Goal: Task Accomplishment & Management: Manage account settings

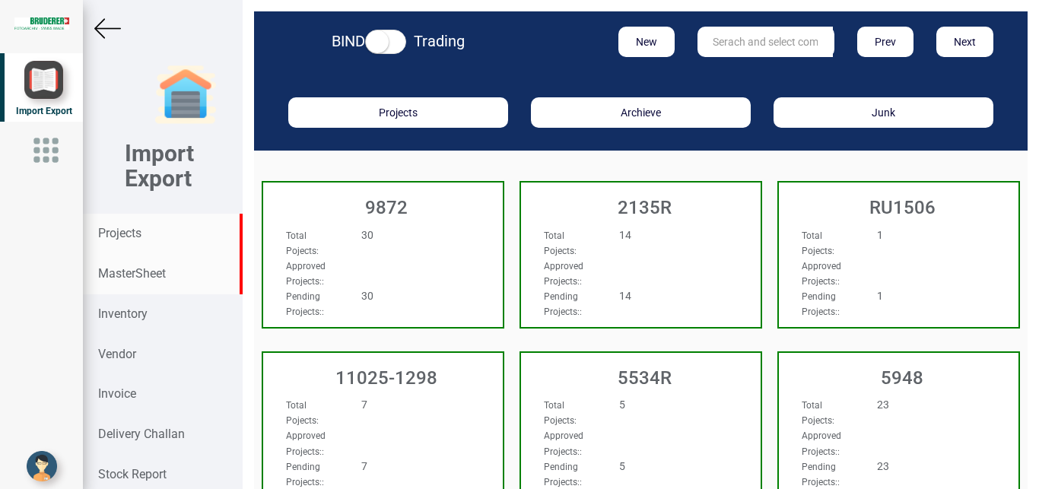
click at [118, 278] on strong "MasterSheet" at bounding box center [132, 273] width 68 height 14
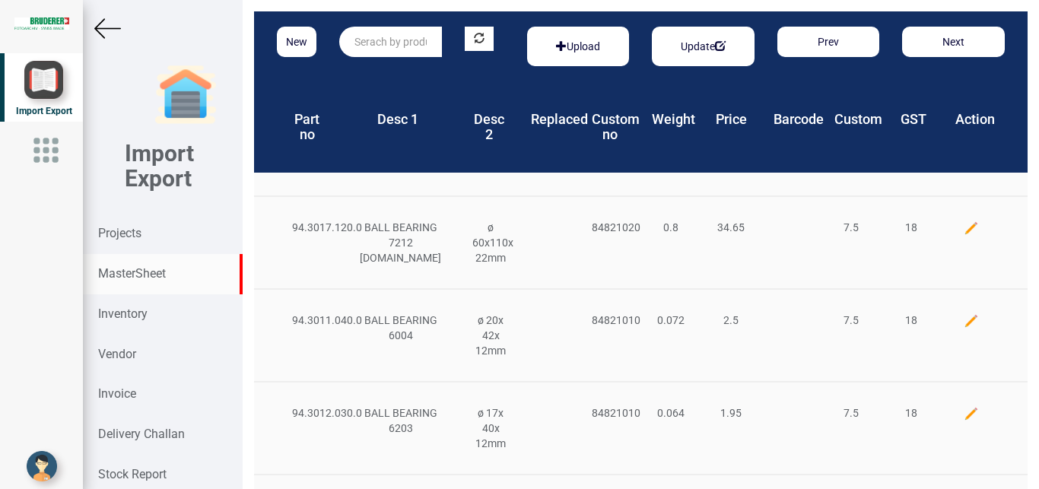
click at [376, 42] on input "text" at bounding box center [390, 42] width 103 height 30
type input "v"
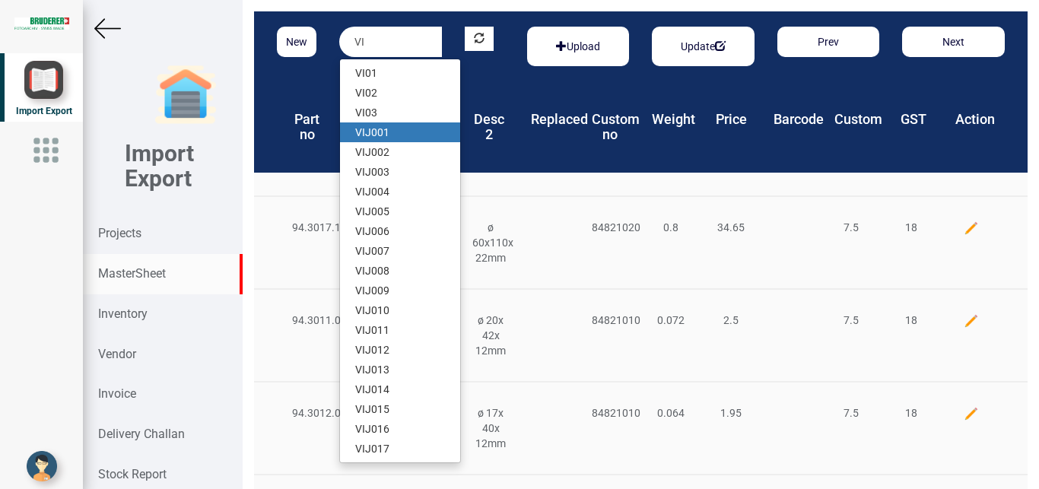
click at [381, 137] on link "VI J001" at bounding box center [400, 132] width 120 height 20
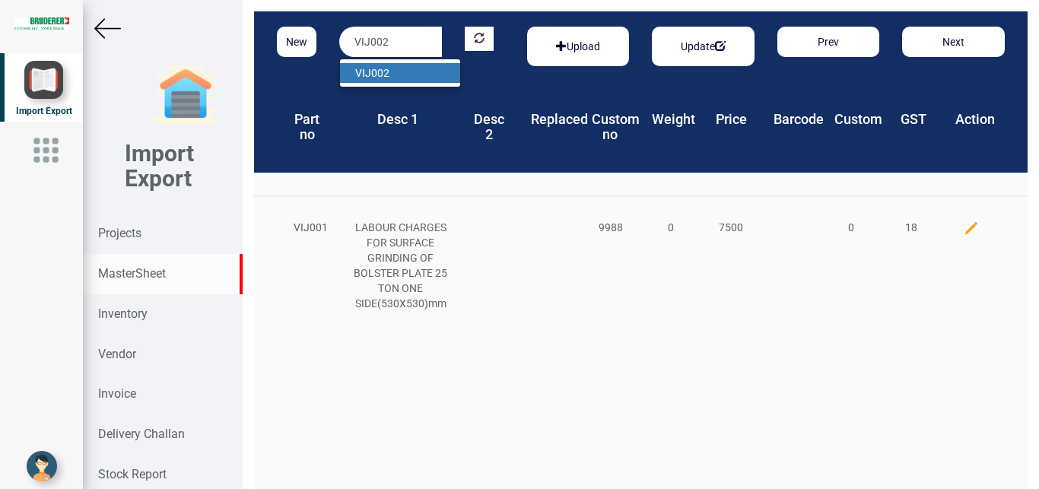
click at [386, 73] on strong "VIJ002" at bounding box center [372, 73] width 34 height 12
type input "VIJ003"
click at [377, 64] on link "VIJ003" at bounding box center [400, 73] width 120 height 20
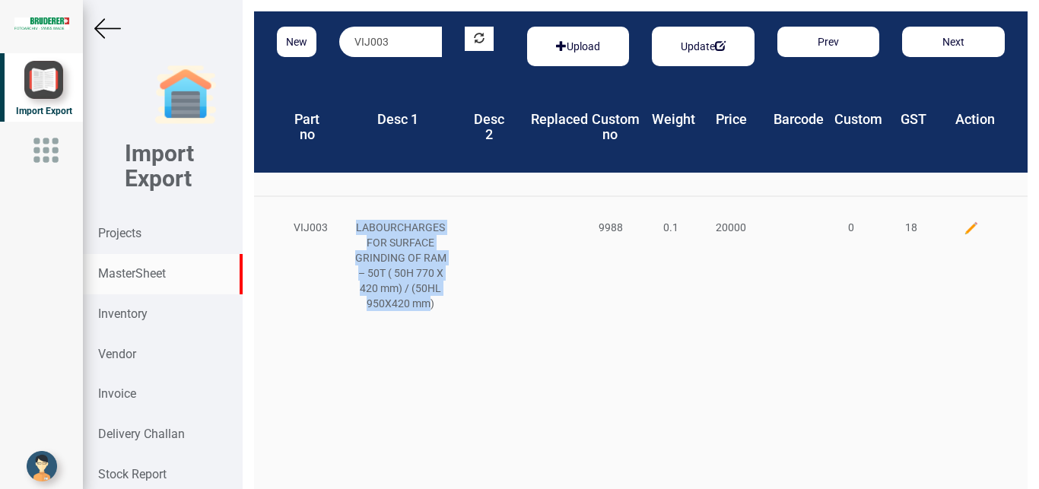
drag, startPoint x: 355, startPoint y: 226, endPoint x: 418, endPoint y: 285, distance: 86.1
click at [431, 307] on div "LABOURCHARGES FOR SURFACE GRINDING OF RAM – 50T ( 50H 770 X 420 mm) / (50HL 950…" at bounding box center [401, 265] width 120 height 91
copy div "LABOURCHARGES FOR SURFACE GRINDING OF RAM – 50T ( 50H 770 X 420 mm) / (50HL 950…"
click at [964, 225] on img at bounding box center [971, 228] width 15 height 15
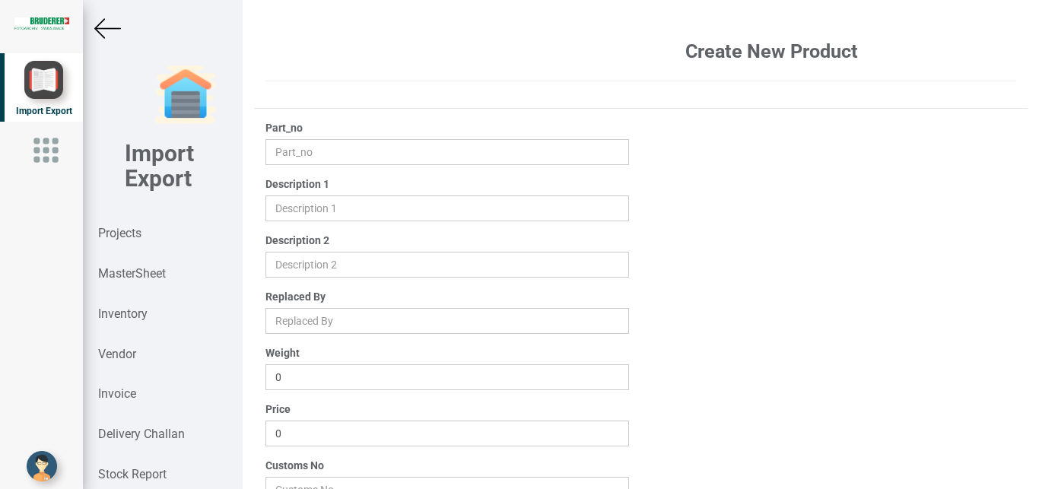
type input "VIJ003"
type input "LABOURCHARGES FOR SURFACE GRINDING OF RAM – 50T ( 50H 770 X 420 mm) / (50HL 950…"
type input "0.1"
type input "20000"
type input "9988"
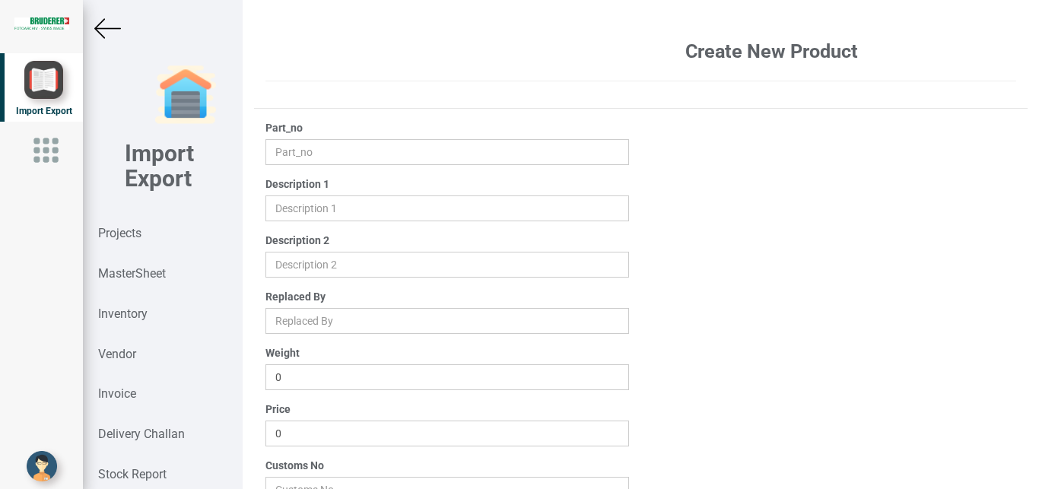
type input "0"
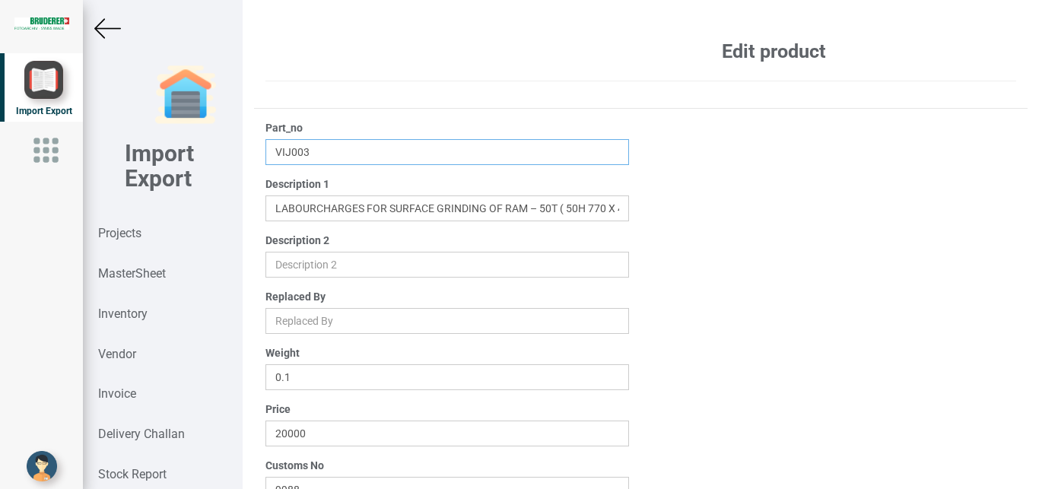
click at [319, 155] on input "VIJ003" at bounding box center [448, 152] width 364 height 26
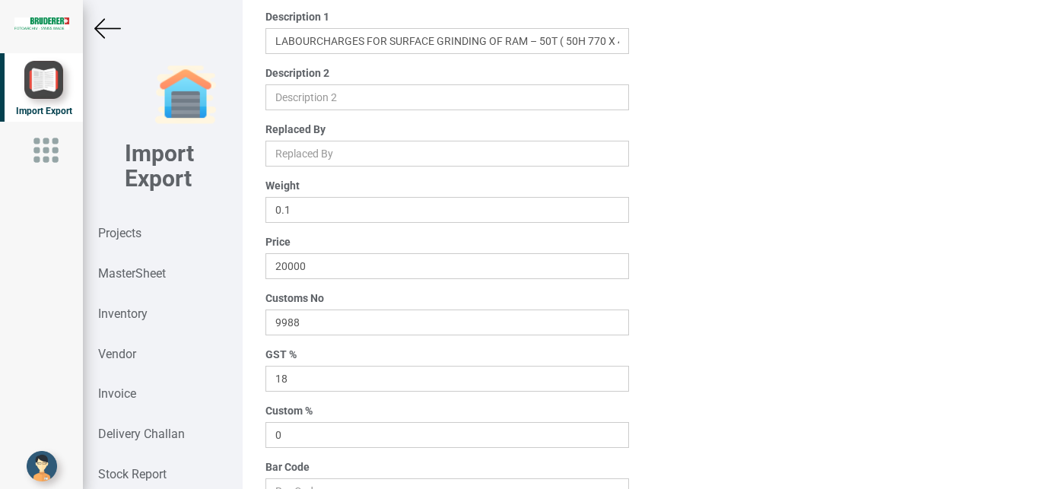
scroll to position [243, 0]
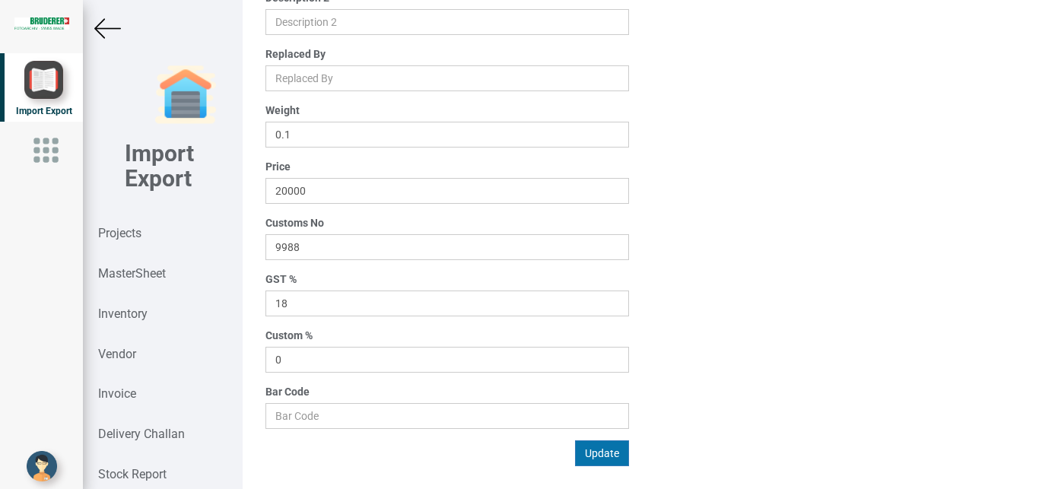
type input "VIJ003A"
click at [600, 456] on button "Update" at bounding box center [602, 454] width 54 height 26
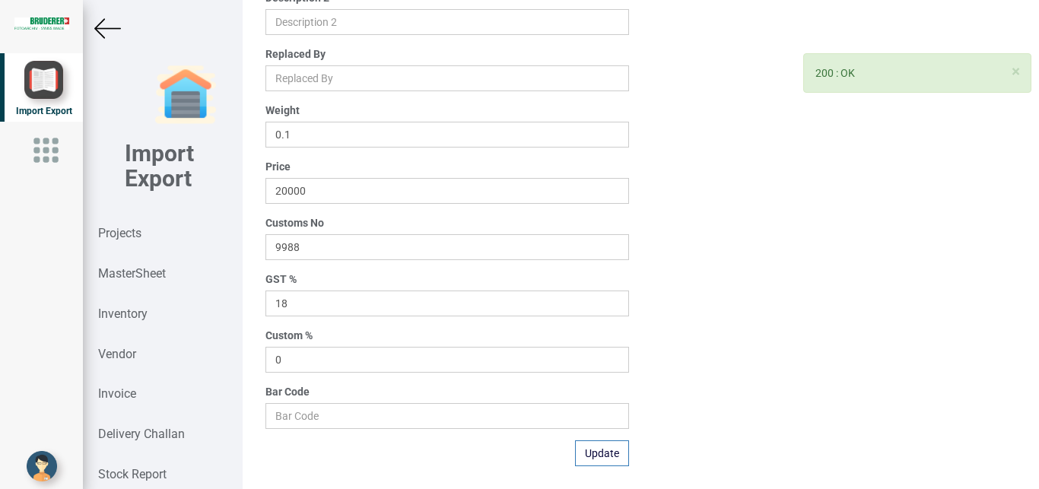
click at [93, 30] on div at bounding box center [162, 28] width 159 height 27
click at [107, 26] on img at bounding box center [107, 28] width 27 height 27
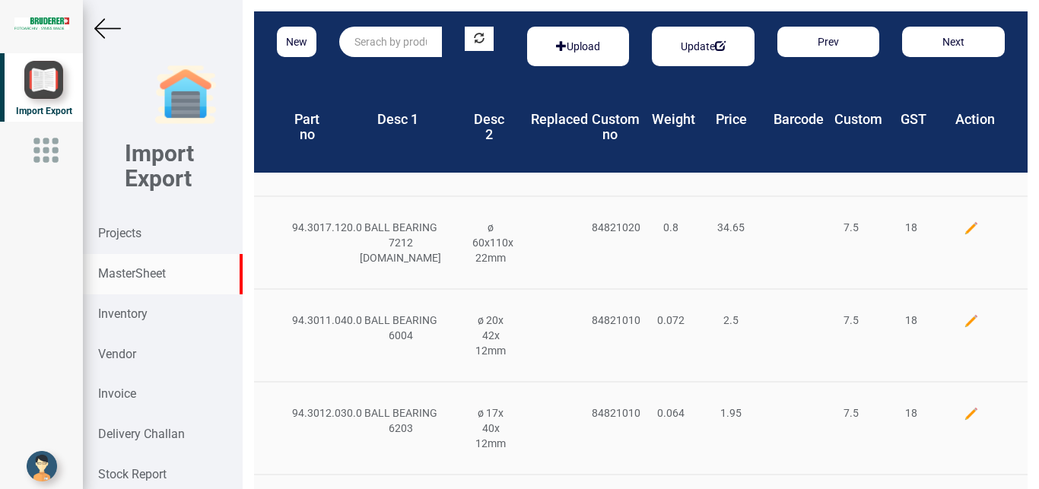
click at [383, 45] on input "text" at bounding box center [390, 42] width 103 height 30
click at [303, 40] on button "New" at bounding box center [297, 42] width 40 height 30
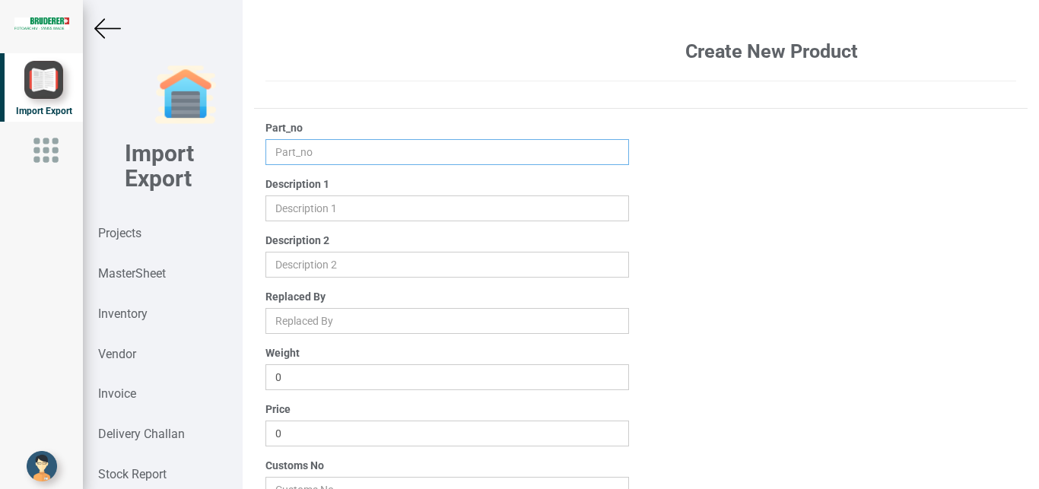
click at [296, 155] on input "text" at bounding box center [448, 152] width 364 height 26
type input "VIJ003B"
click at [296, 208] on input "text" at bounding box center [448, 209] width 364 height 26
paste input "LABOURCHARGES FOR SURFACE GRINDING OF RAM – 50T ( 50H 770 X 420 mm) / (50HL 950…"
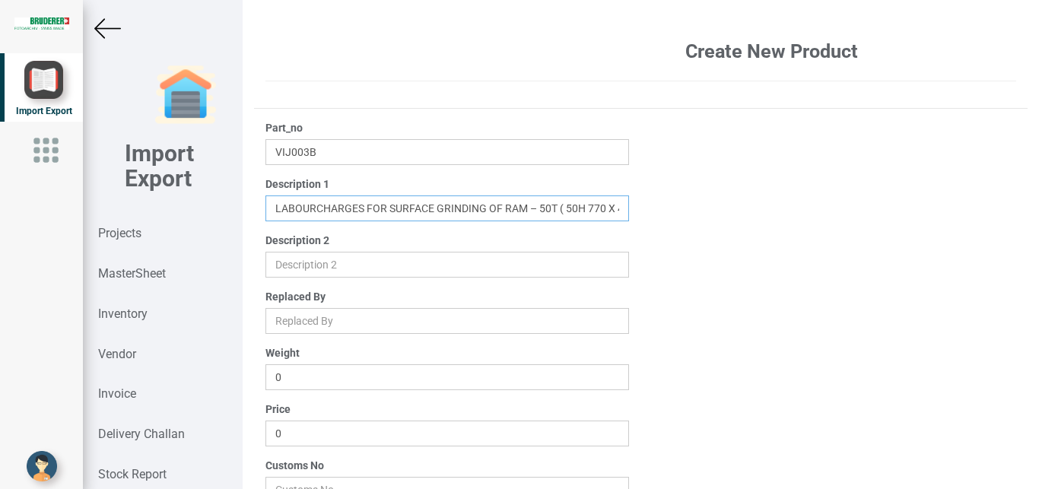
scroll to position [0, 156]
drag, startPoint x: 402, startPoint y: 206, endPoint x: 626, endPoint y: 205, distance: 224.4
click at [626, 205] on input "text" at bounding box center [448, 209] width 364 height 26
drag, startPoint x: 562, startPoint y: 213, endPoint x: 530, endPoint y: 209, distance: 32.2
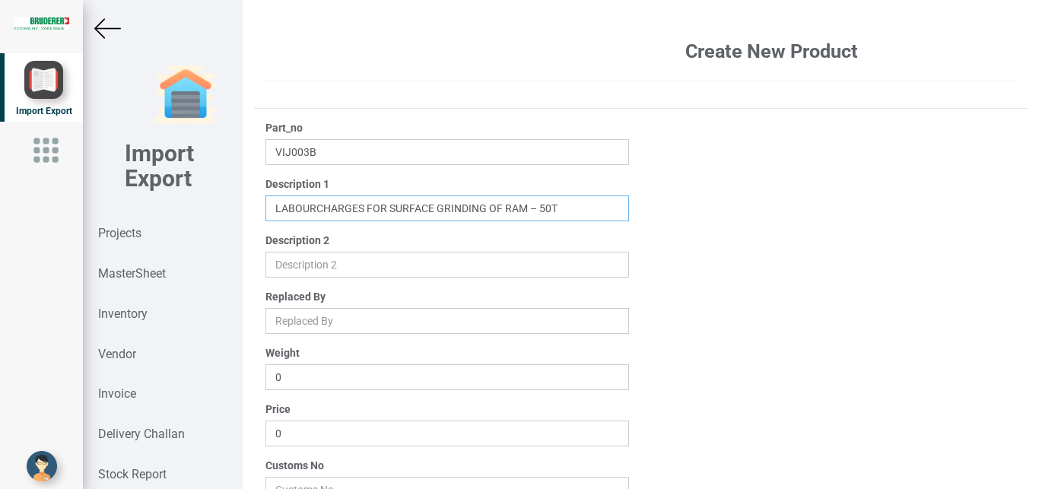
click at [530, 209] on input "text" at bounding box center [448, 209] width 364 height 26
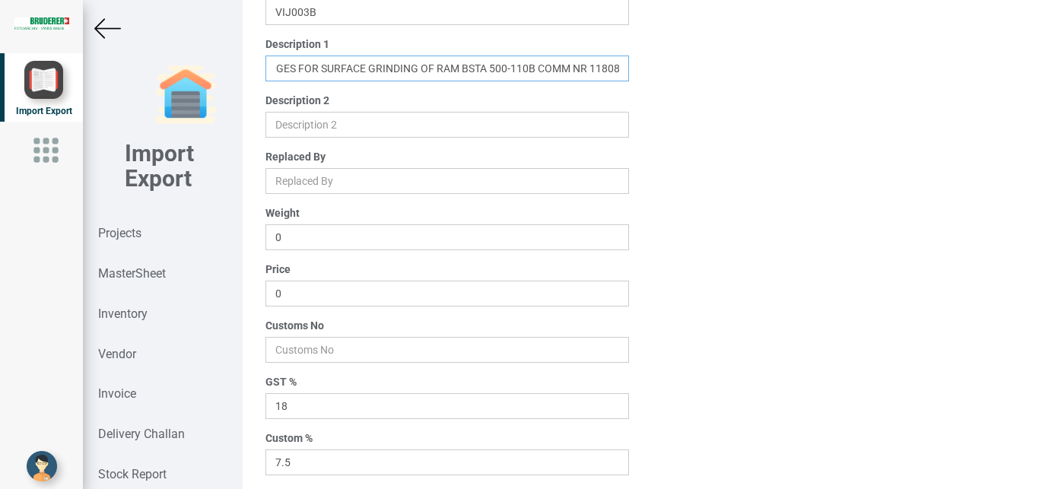
scroll to position [144, 0]
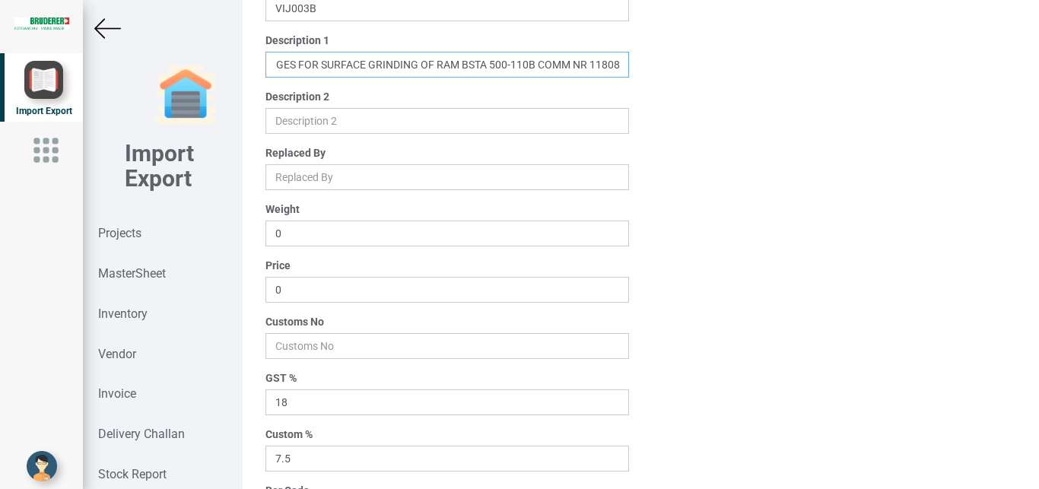
type input "LABOURCHARGES FOR SURFACE GRINDING OF RAM BSTA 500-110B COMM NR 11808"
drag, startPoint x: 302, startPoint y: 285, endPoint x: 209, endPoint y: 295, distance: 93.3
click at [266, 295] on input "0" at bounding box center [448, 290] width 364 height 26
type input "24000"
click at [299, 352] on input "number" at bounding box center [448, 346] width 364 height 26
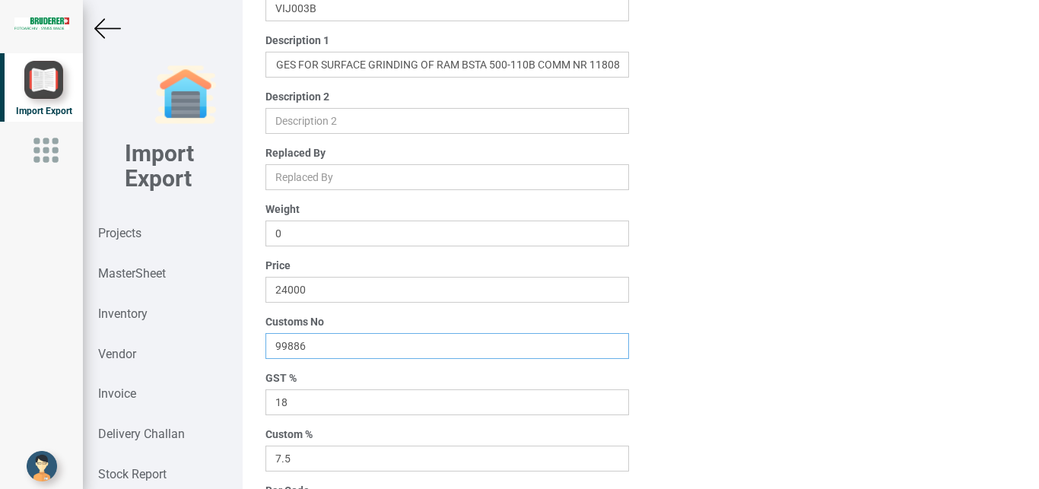
type input "998867"
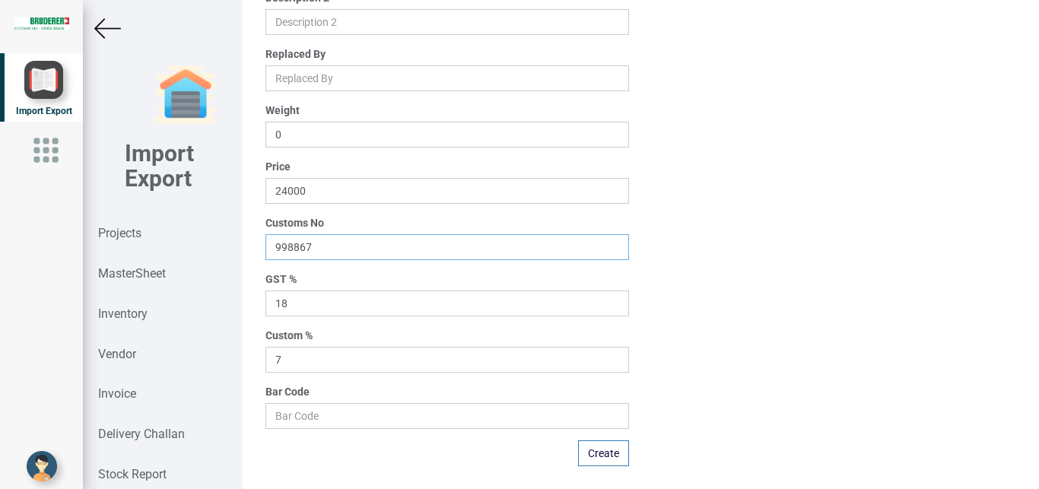
type input "7"
click at [604, 362] on input "7" at bounding box center [448, 360] width 364 height 26
type input "998867"
drag, startPoint x: 326, startPoint y: 356, endPoint x: 202, endPoint y: 352, distance: 124.1
click at [266, 352] on input "7" at bounding box center [448, 360] width 364 height 26
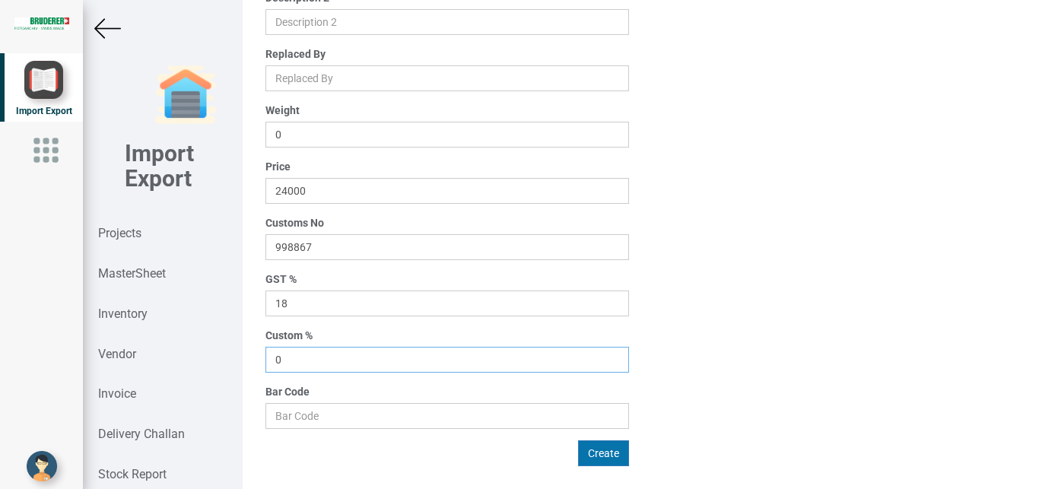
type input "0"
click at [603, 458] on button "Create" at bounding box center [603, 454] width 51 height 26
type input "0"
type input "7.5"
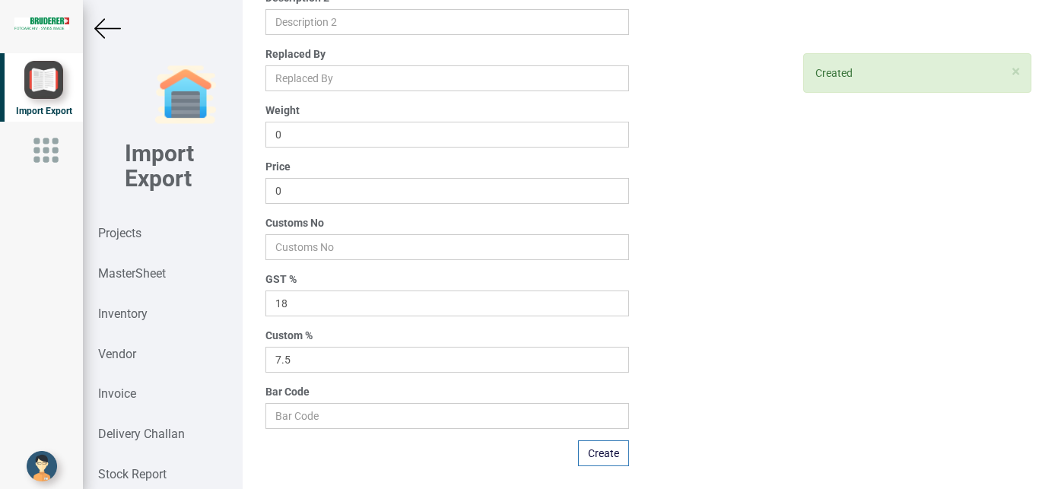
click at [99, 24] on img at bounding box center [107, 28] width 27 height 27
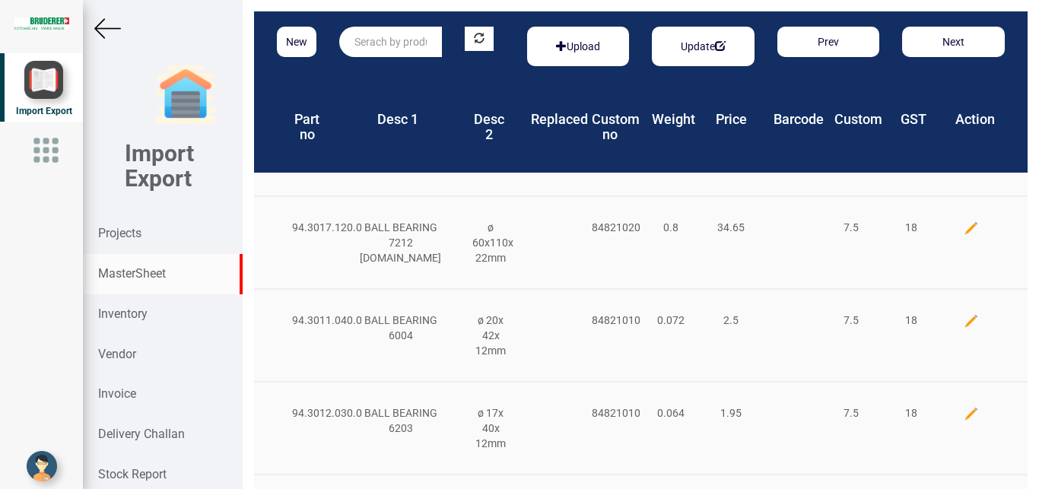
click at [380, 46] on input "text" at bounding box center [390, 42] width 103 height 30
click at [122, 231] on strong "Projects" at bounding box center [119, 233] width 43 height 14
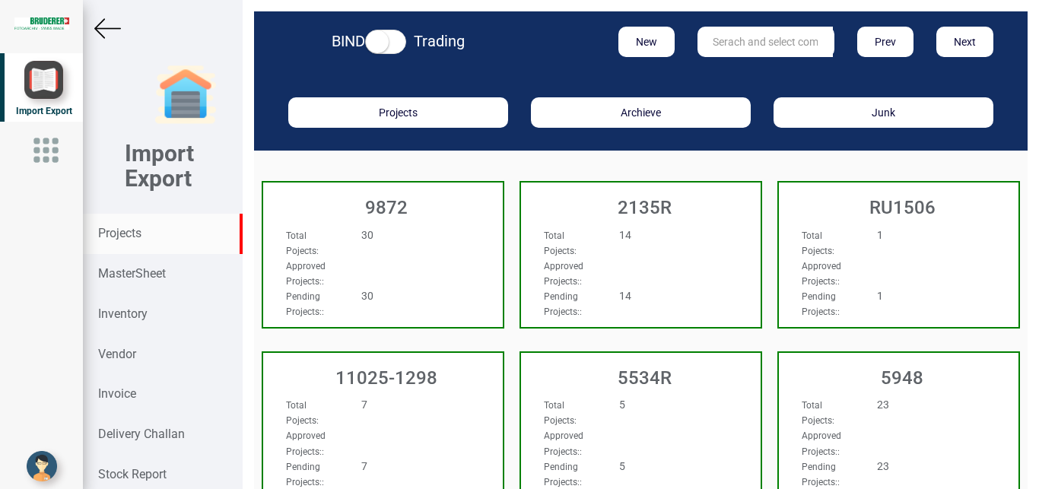
click at [727, 43] on input "text" at bounding box center [765, 42] width 135 height 30
type input "11808"
click at [746, 70] on link "11808" at bounding box center [758, 73] width 120 height 20
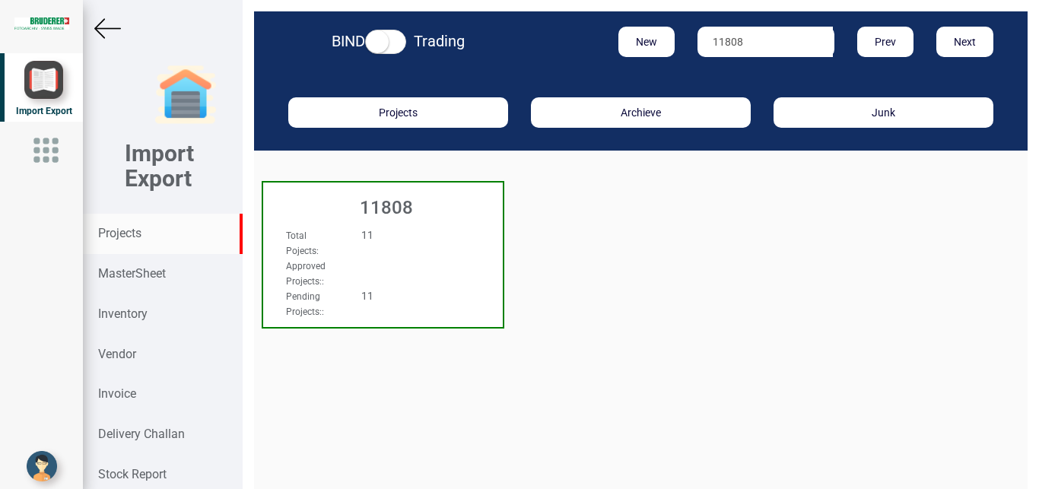
click at [447, 248] on div "Total Pojects : 11" at bounding box center [365, 242] width 181 height 30
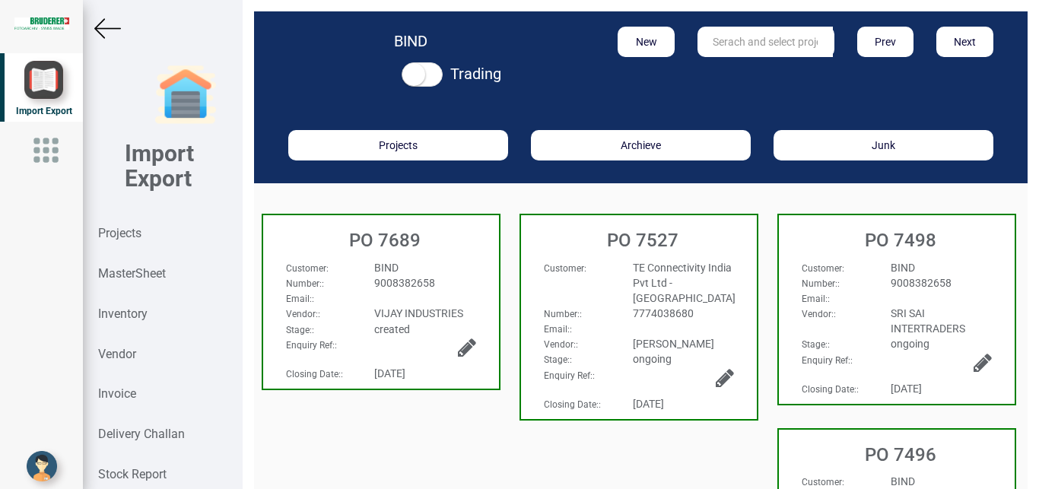
click at [468, 282] on div "9008382658" at bounding box center [425, 282] width 124 height 15
select select "INR"
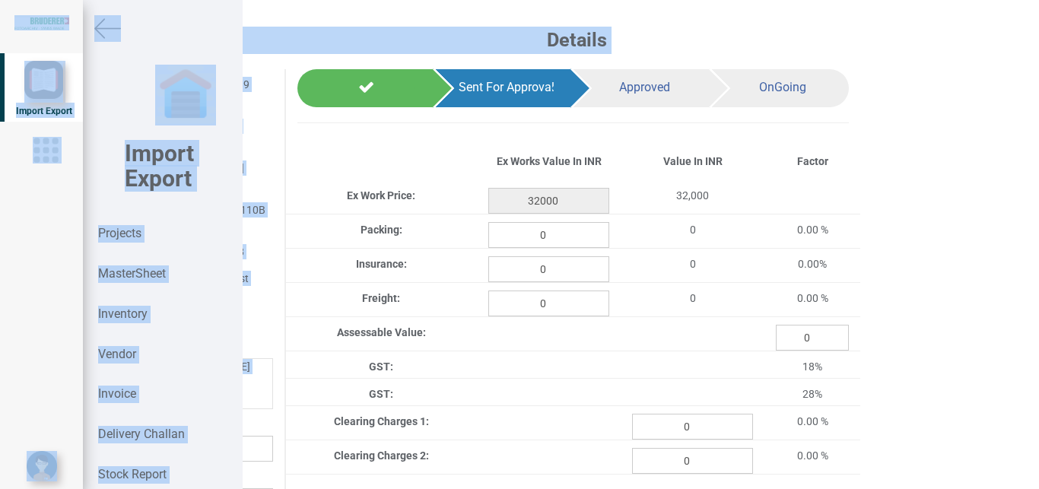
scroll to position [0, 224]
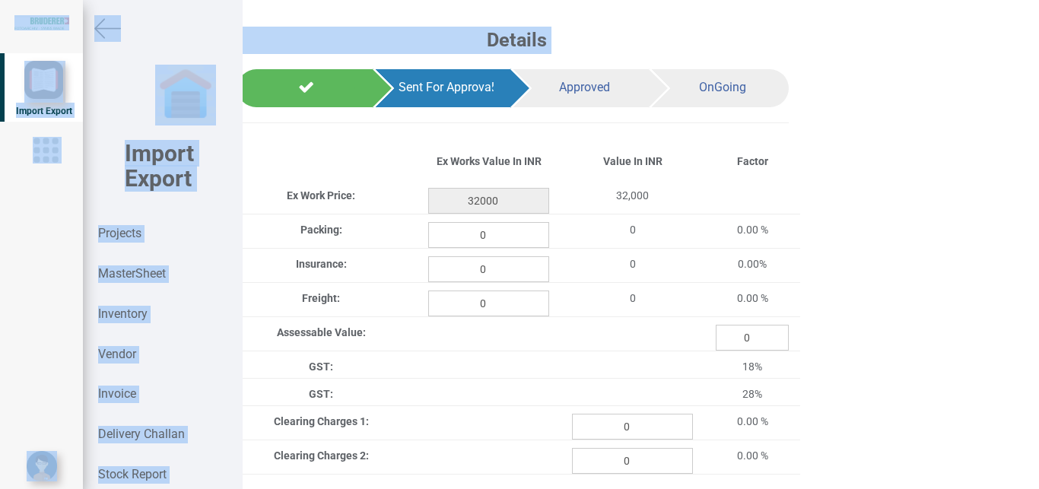
drag, startPoint x: 1023, startPoint y: 95, endPoint x: 1038, endPoint y: 367, distance: 272.8
click at [1039, 387] on div "Details Project Title : PO 7689 Customer Name : BIND Closing Date : [DATE] Mach…" at bounding box center [641, 244] width 797 height 489
click at [836, 354] on div "Details Project Title : PO 7689 Customer Name : BIND Closing Date : [DATE] Mach…" at bounding box center [641, 244] width 797 height 489
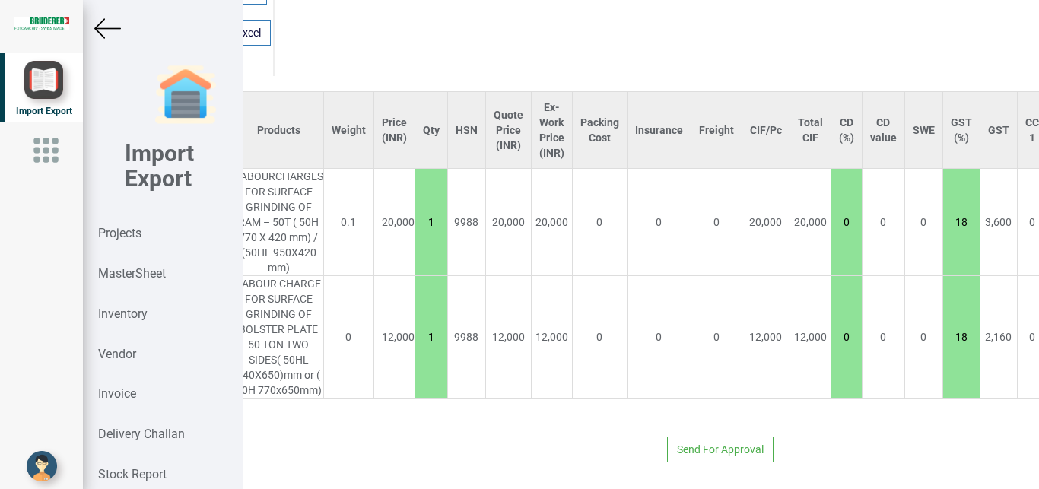
scroll to position [1188, 224]
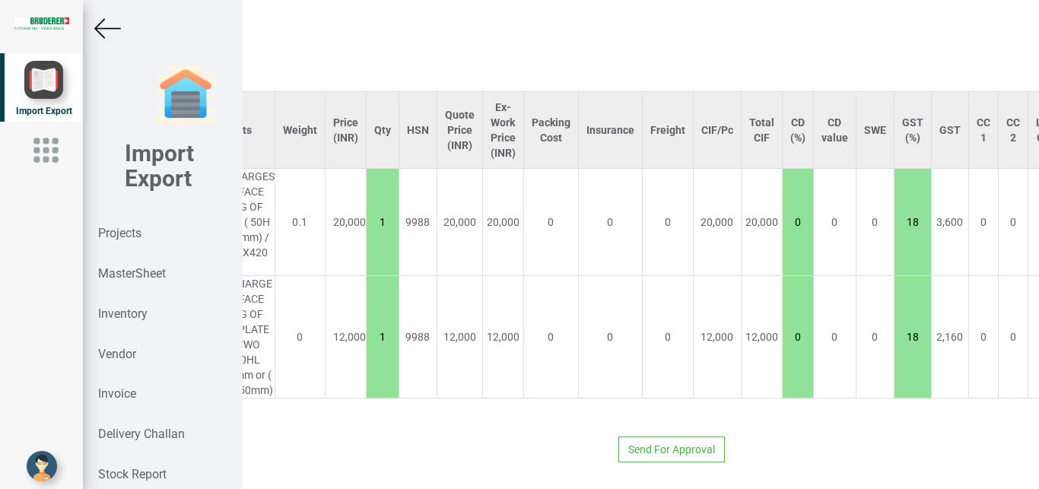
type input "12000"
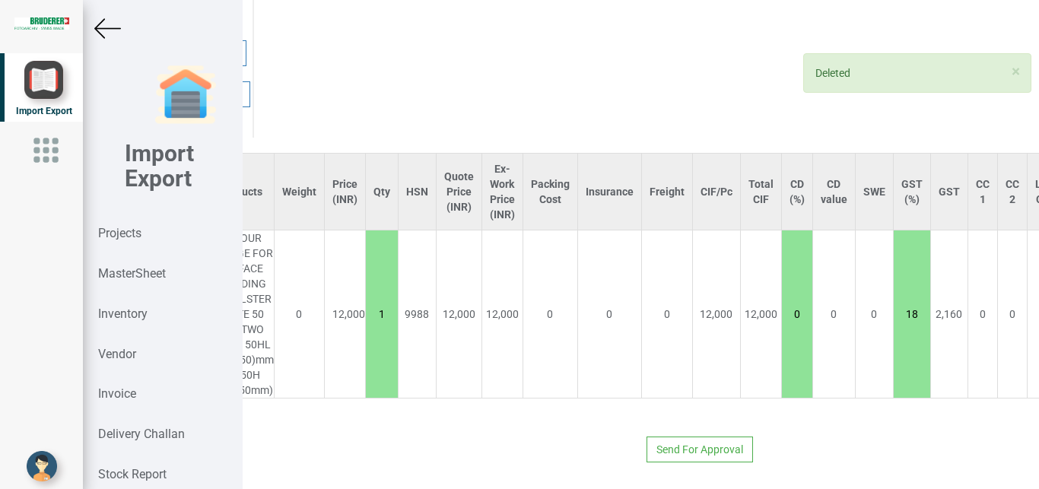
scroll to position [1127, 0]
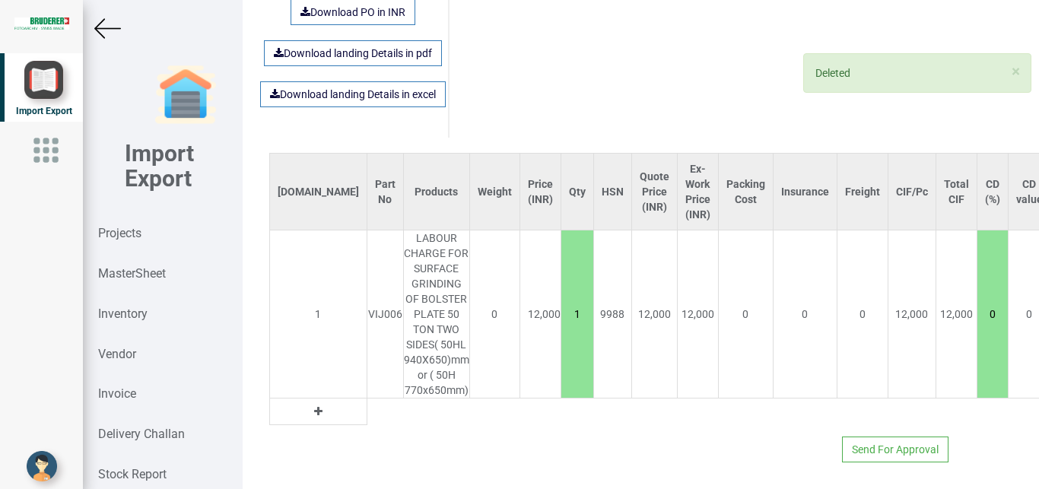
click at [314, 406] on icon at bounding box center [318, 411] width 8 height 11
click at [367, 406] on input "text" at bounding box center [385, 412] width 36 height 26
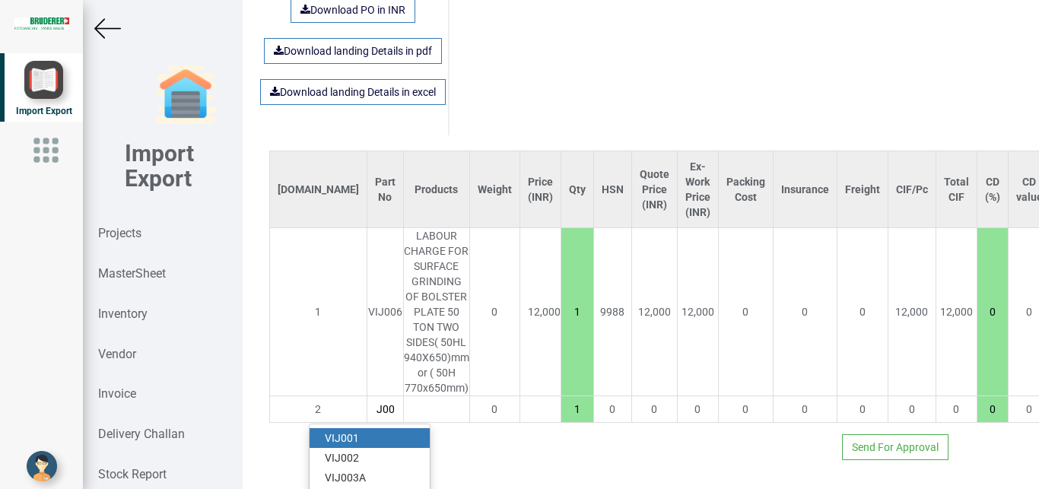
scroll to position [1271, 0]
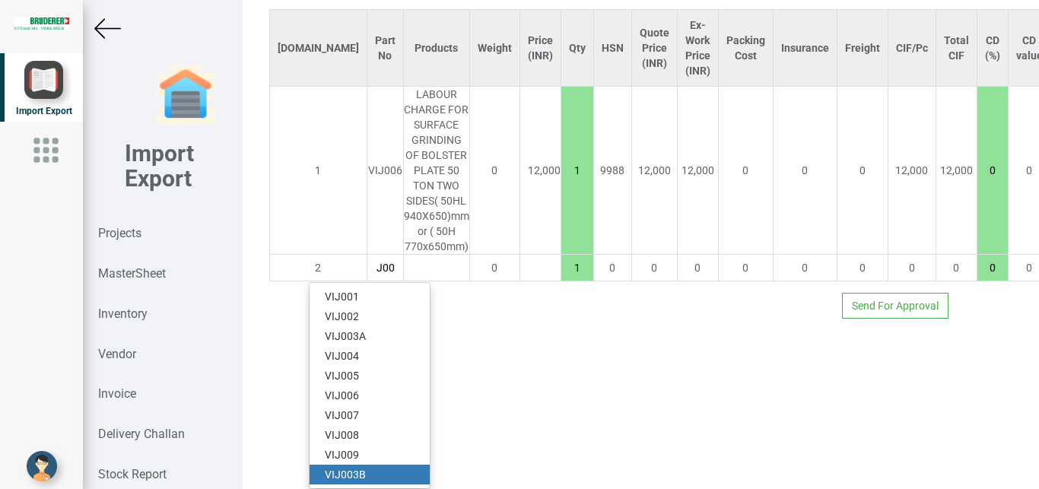
type input "VIJ00"
click at [373, 465] on link "VIJ00 3B" at bounding box center [370, 475] width 120 height 20
type input "36000"
type input "VIJ003B"
type input "18"
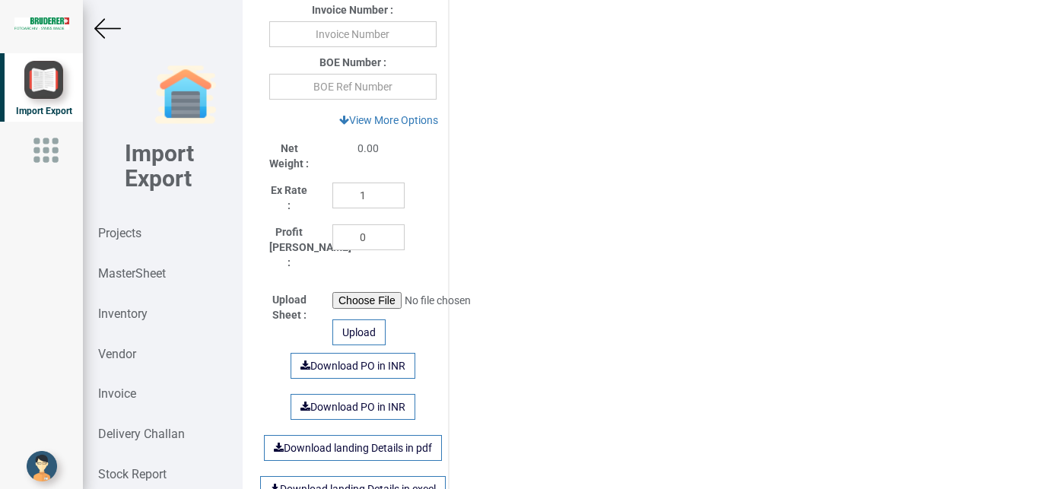
scroll to position [740, 0]
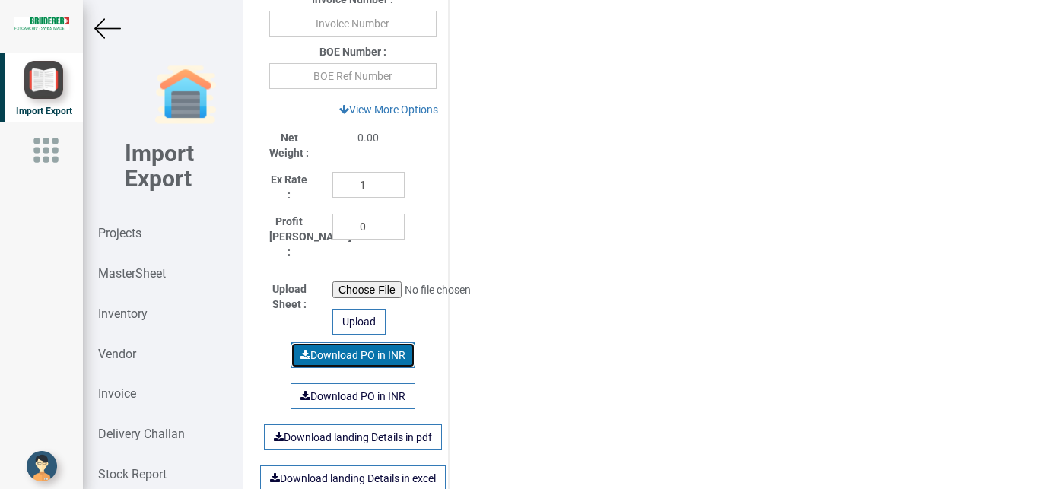
click at [358, 352] on link "Download PO in INR" at bounding box center [353, 355] width 125 height 26
